Goal: Information Seeking & Learning: Learn about a topic

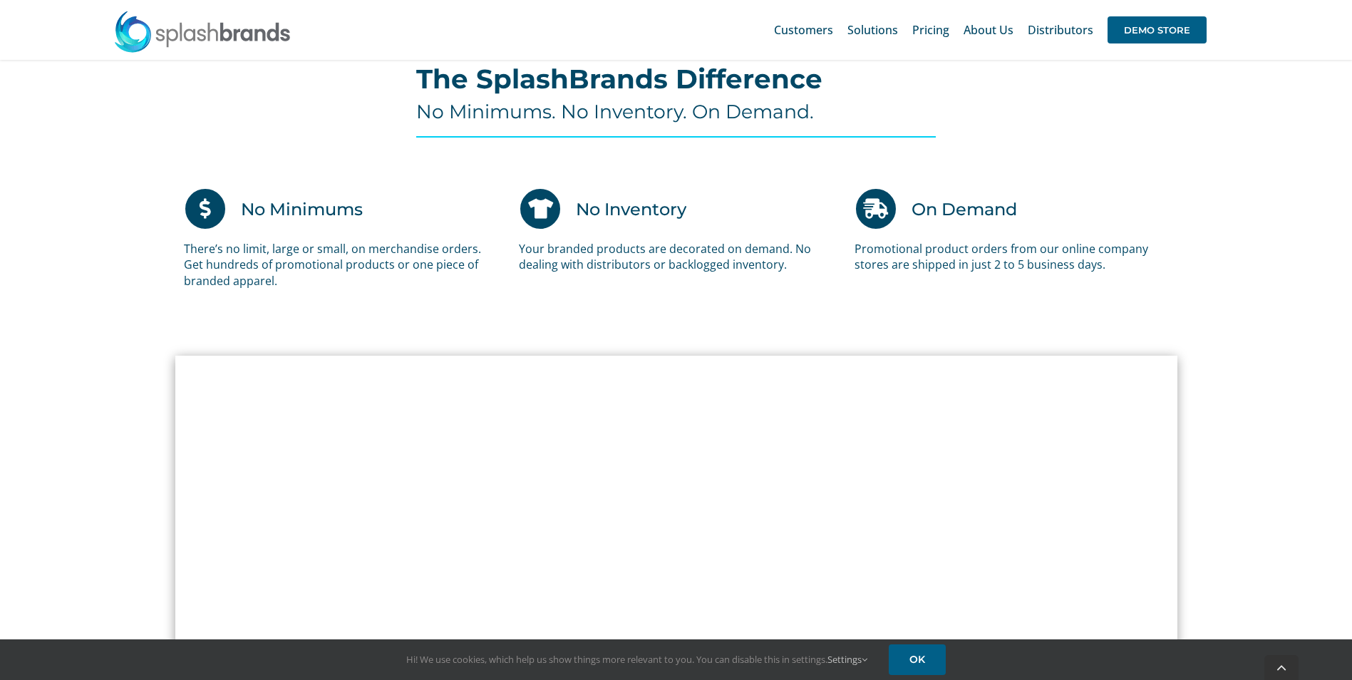
scroll to position [926, 0]
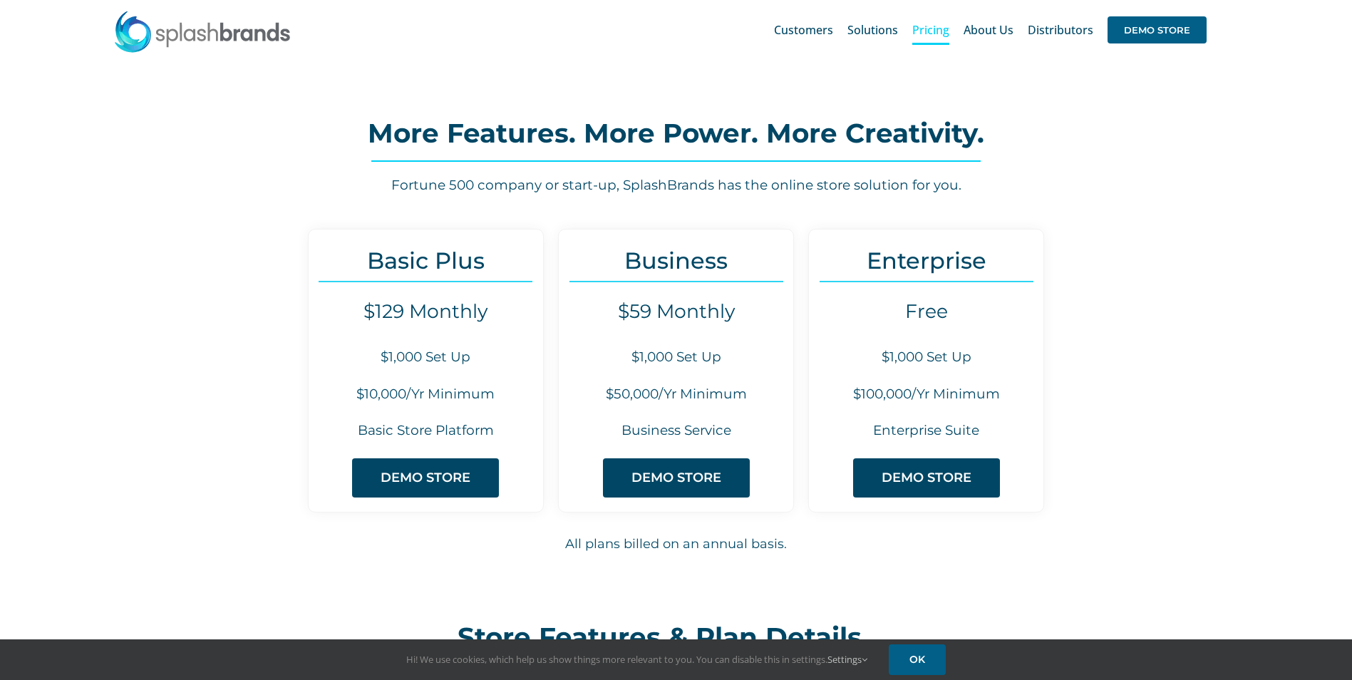
click at [377, 316] on h4 "$129 Monthly" at bounding box center [426, 311] width 234 height 23
drag, startPoint x: 356, startPoint y: 396, endPoint x: 500, endPoint y: 397, distance: 143.2
click at [500, 397] on h6 "$10,000/Yr Minimum" at bounding box center [426, 394] width 234 height 19
drag, startPoint x: 500, startPoint y: 397, endPoint x: 585, endPoint y: 407, distance: 86.1
click at [585, 407] on div "Business $59 Monthly $1,000 Set Up $50,000/Yr Minimum Business Service DEMO STO…" at bounding box center [676, 371] width 236 height 284
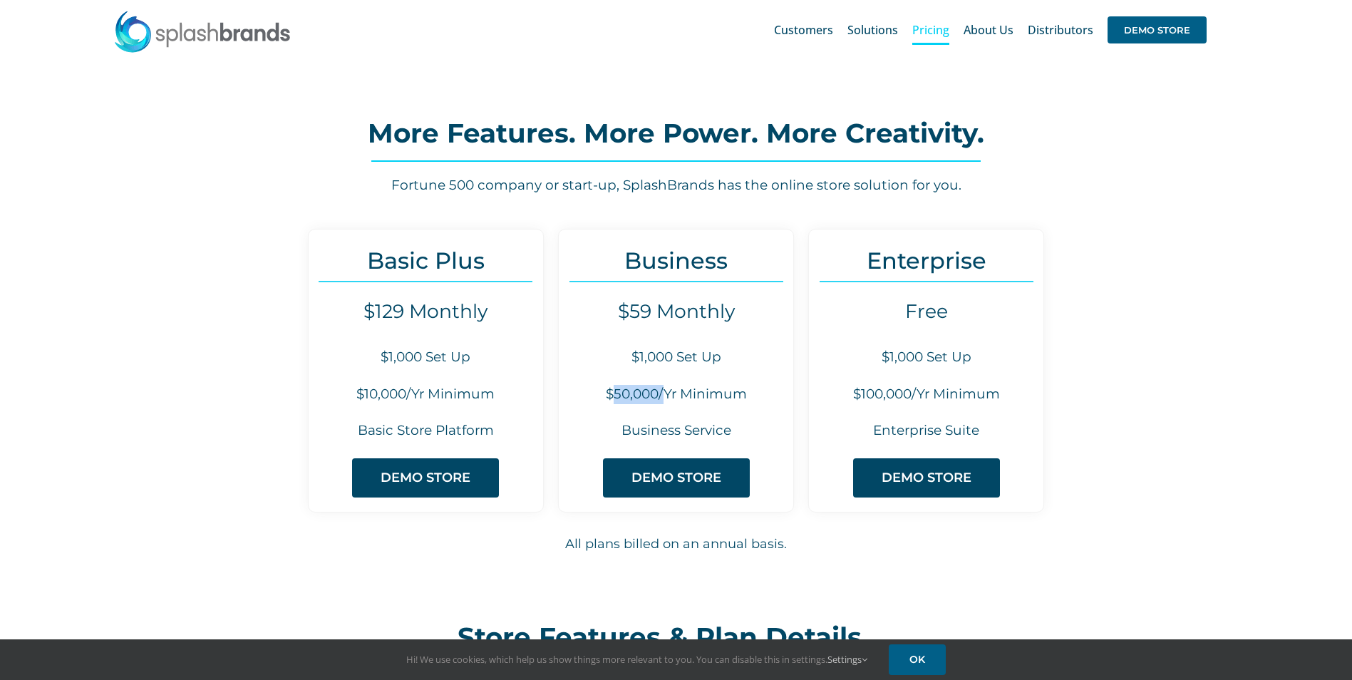
drag, startPoint x: 616, startPoint y: 394, endPoint x: 663, endPoint y: 390, distance: 47.9
click at [663, 390] on h6 "$50,000/Yr Minimum" at bounding box center [676, 394] width 234 height 19
drag, startPoint x: 855, startPoint y: 394, endPoint x: 862, endPoint y: 393, distance: 7.3
click at [862, 393] on h6 "$100,000/Yr Minimum" at bounding box center [926, 394] width 234 height 19
drag, startPoint x: 862, startPoint y: 393, endPoint x: 1075, endPoint y: 365, distance: 214.2
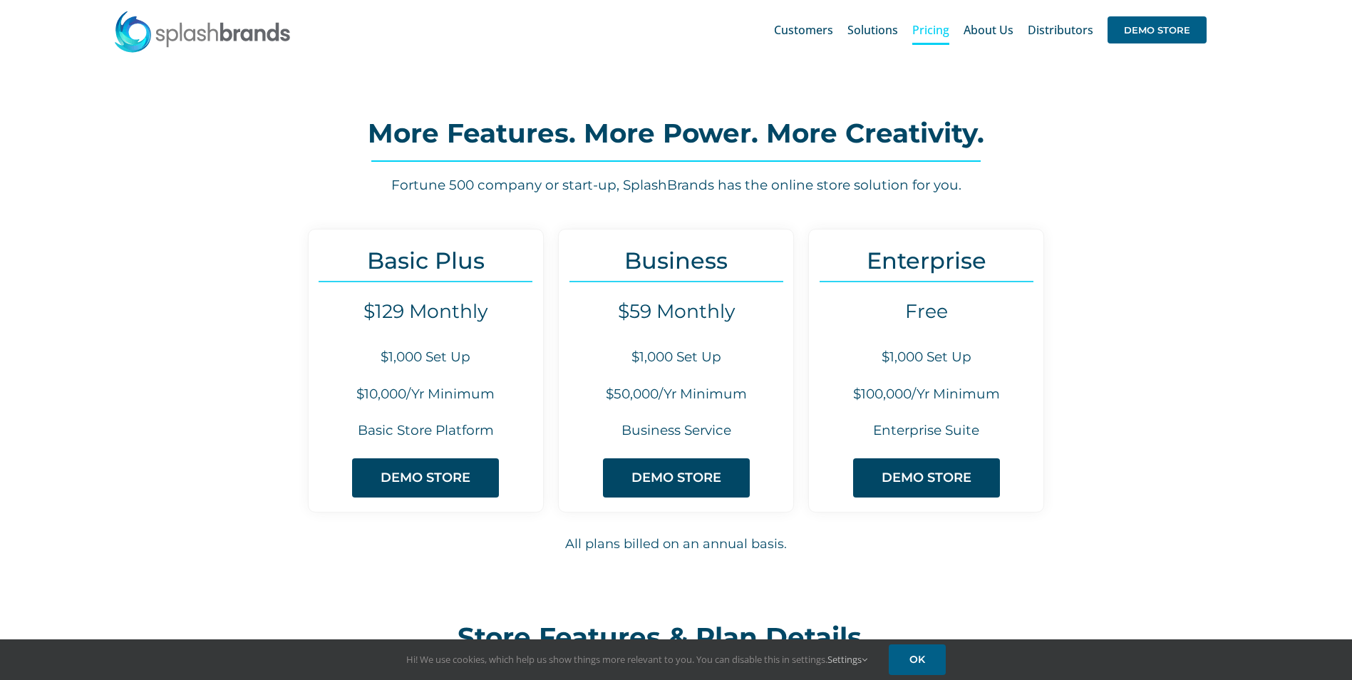
click at [1075, 365] on div "Basic Plus $129 Monthly $1,000 Set Up $10,000/Yr Minimum Basic Store Platform D…" at bounding box center [675, 406] width 1001 height 354
